Goal: Navigation & Orientation: Find specific page/section

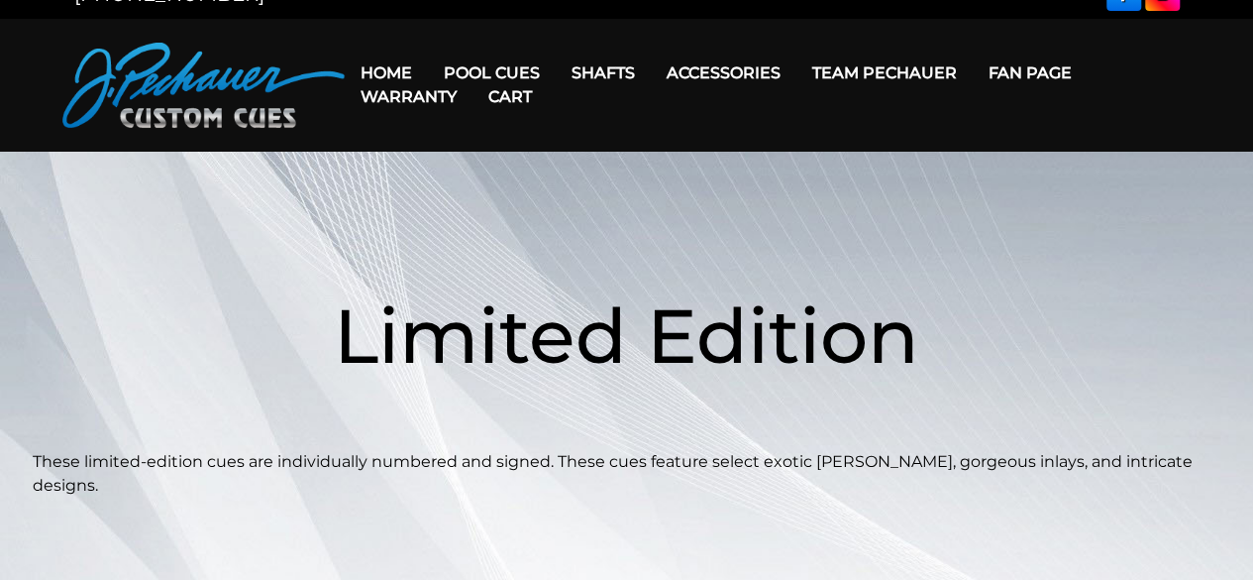
scroll to position [11, 0]
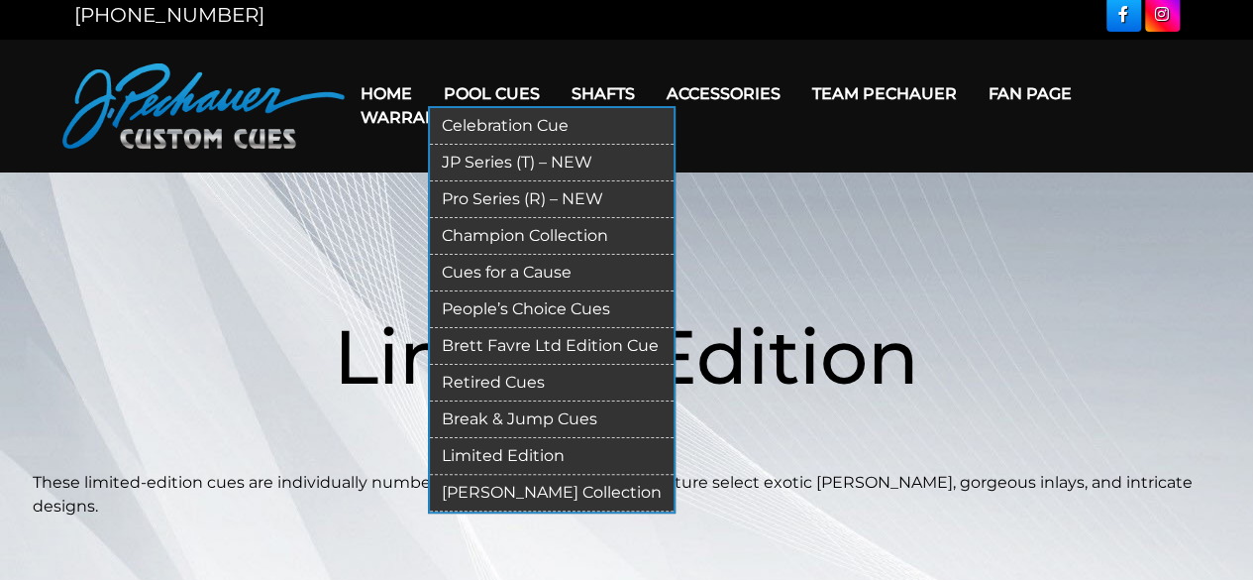
click at [470, 197] on link "Pro Series (R) – NEW" at bounding box center [552, 199] width 244 height 37
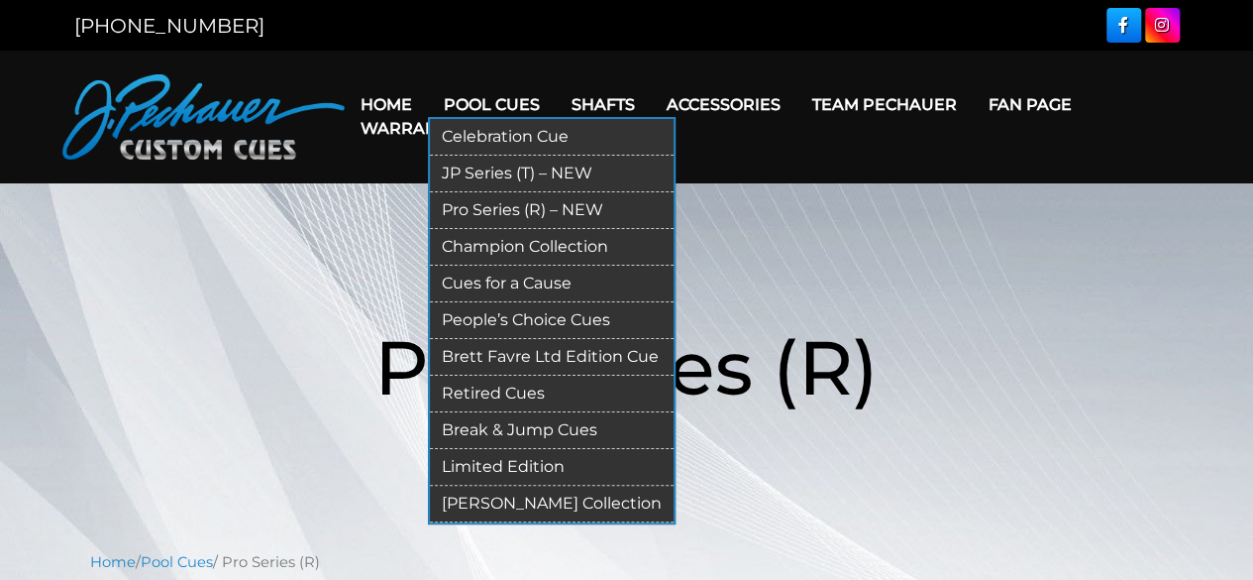
click at [485, 467] on link "Limited Edition" at bounding box center [552, 467] width 244 height 37
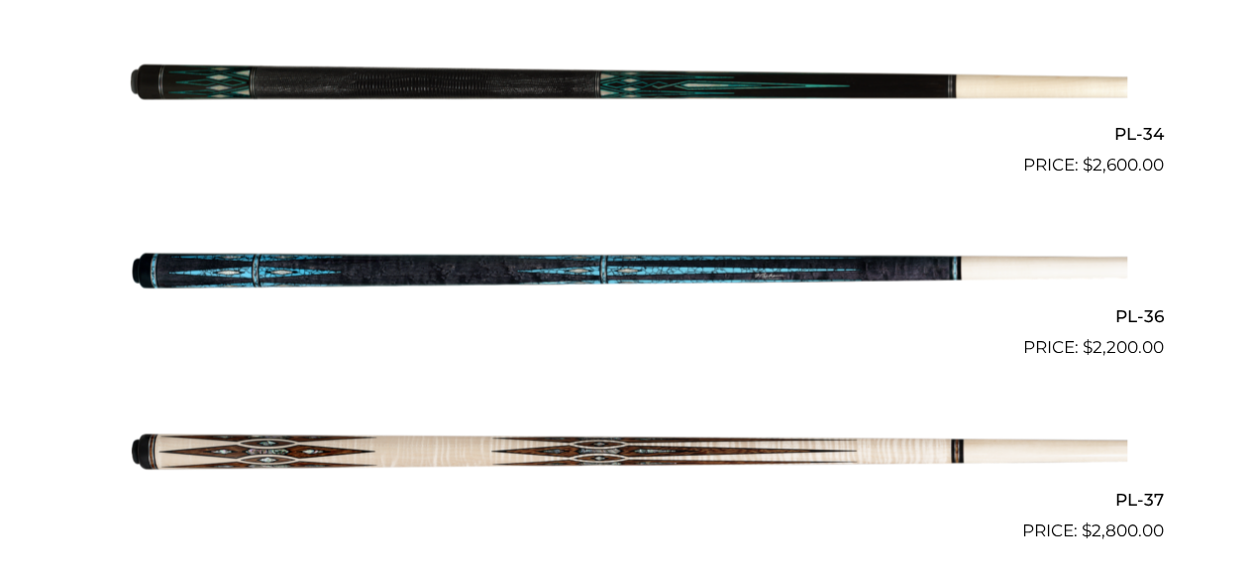
scroll to position [1779, 0]
